Goal: Information Seeking & Learning: Learn about a topic

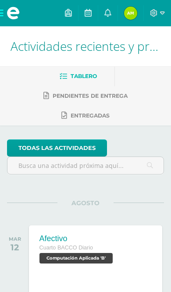
click at [10, 14] on span at bounding box center [13, 13] width 13 height 13
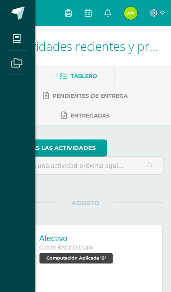
click at [11, 43] on span at bounding box center [17, 38] width 20 height 20
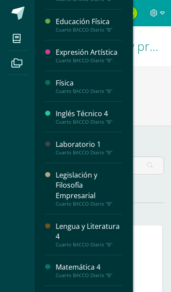
scroll to position [128, 0]
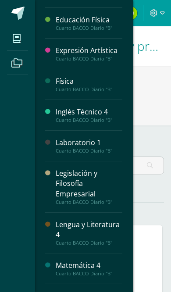
click at [59, 150] on div "Cuarto BACCO Diario "B"" at bounding box center [89, 151] width 67 height 6
click at [57, 145] on div "Laboratorio 1" at bounding box center [89, 143] width 67 height 10
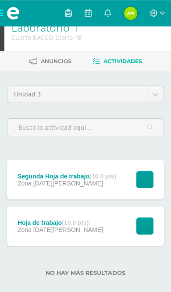
scroll to position [23, 0]
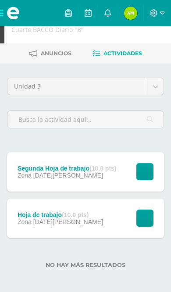
click at [108, 223] on div "Hoja de trabajo (10.0 pts) Zona 06 de Agosto Ver tarea Hoja de trabajo Laborato…" at bounding box center [85, 217] width 157 height 39
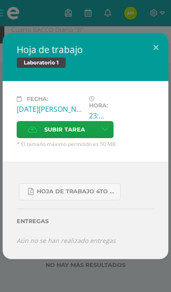
click at [159, 43] on button at bounding box center [155, 48] width 25 height 30
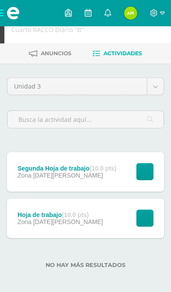
scroll to position [27, 0]
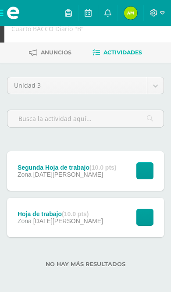
click at [111, 219] on div "Hoja de trabajo (10.0 pts) Zona 06 de Agosto Ver tarea Hoja de trabajo Laborato…" at bounding box center [85, 217] width 157 height 39
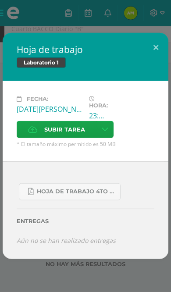
click at [156, 49] on button at bounding box center [155, 48] width 25 height 30
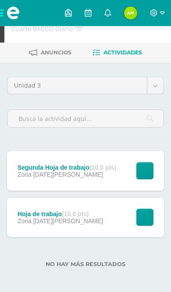
click at [97, 220] on div "Hoja de trabajo (10.0 pts) Zona 06 de Agosto" at bounding box center [60, 217] width 106 height 39
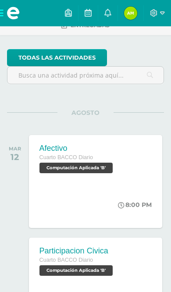
scroll to position [126, 0]
